Goal: Task Accomplishment & Management: Complete application form

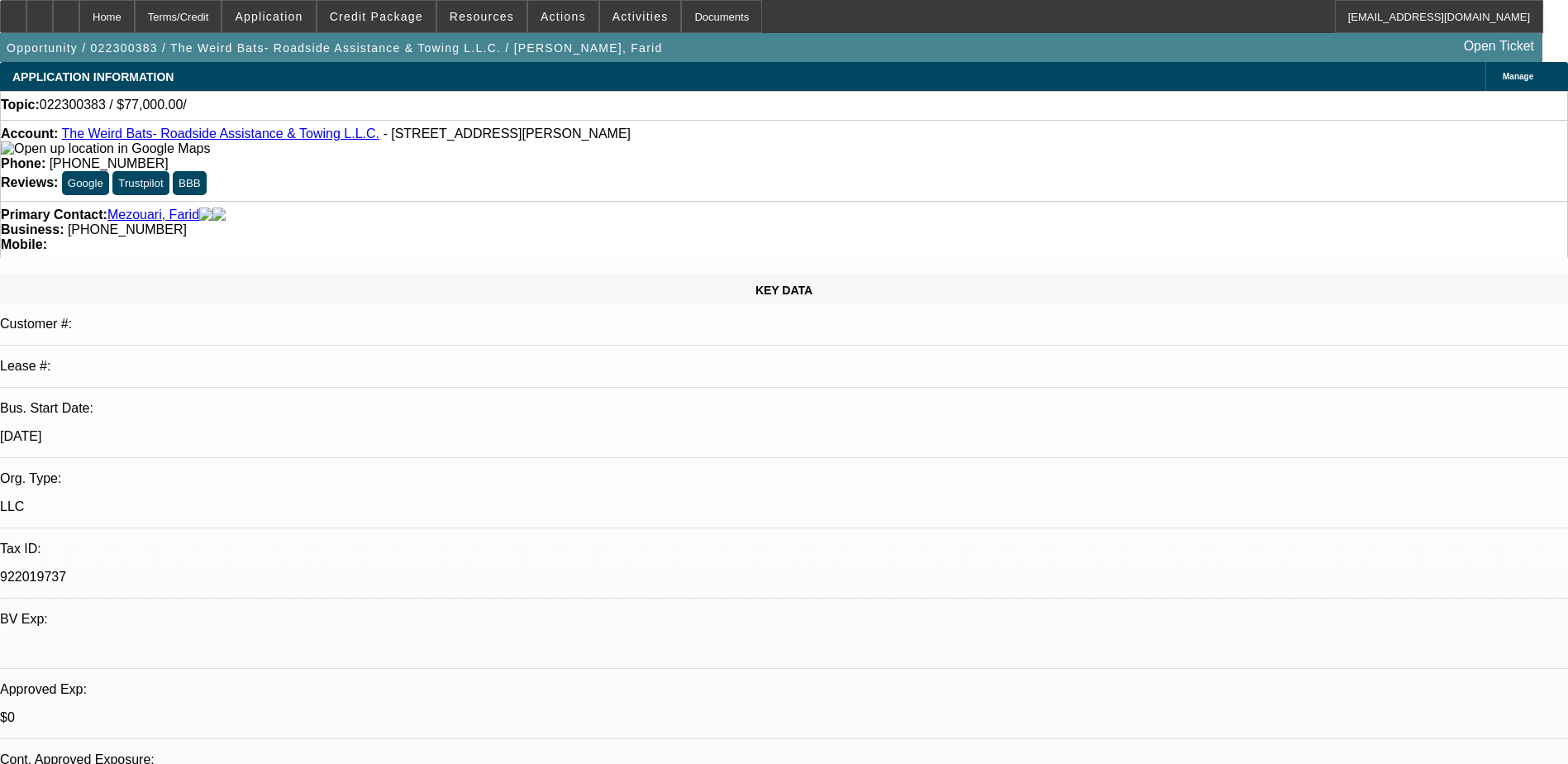
select select "0"
select select "2"
select select "0.1"
select select "4"
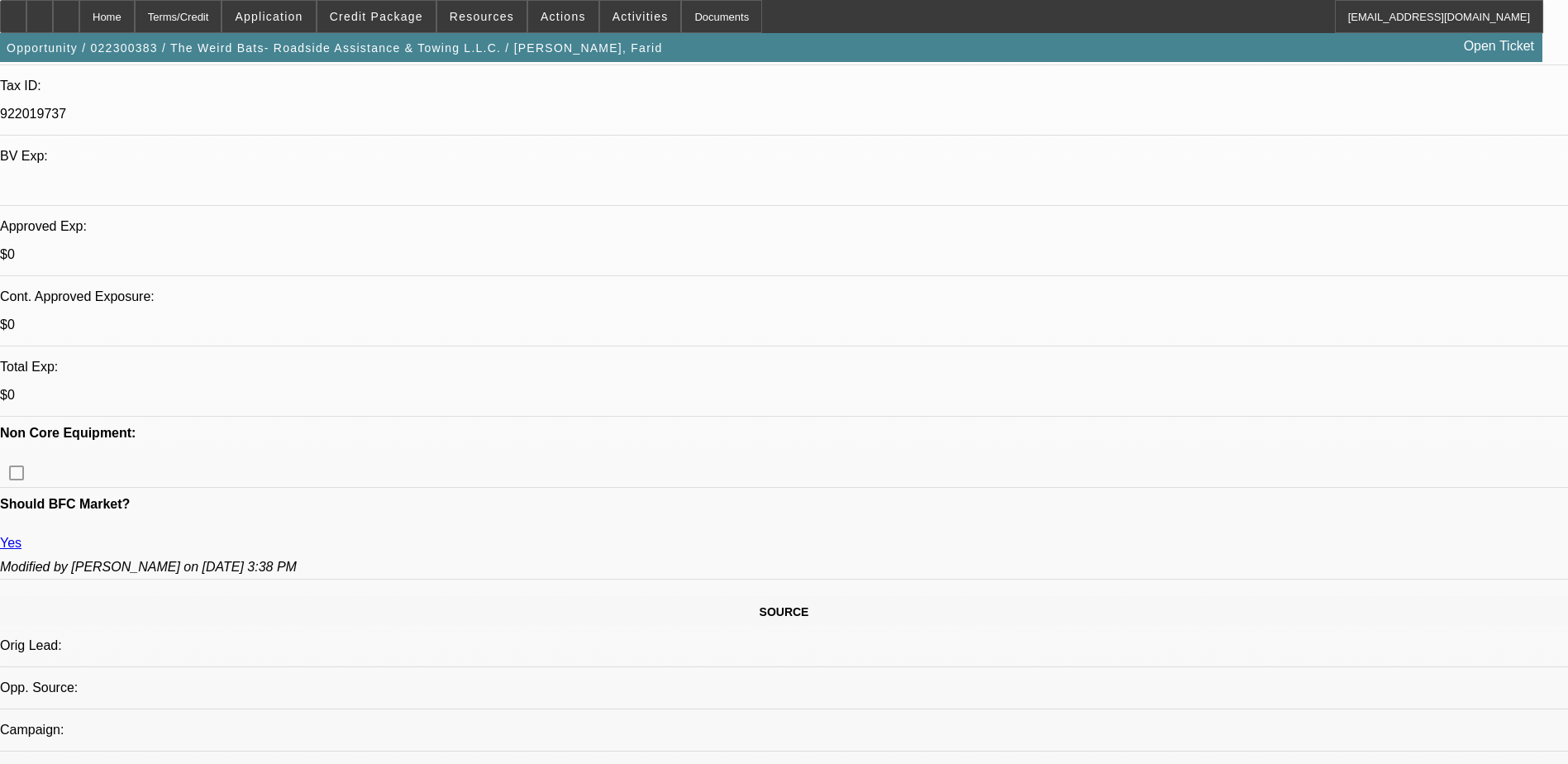
scroll to position [248, 0]
